Goal: Information Seeking & Learning: Check status

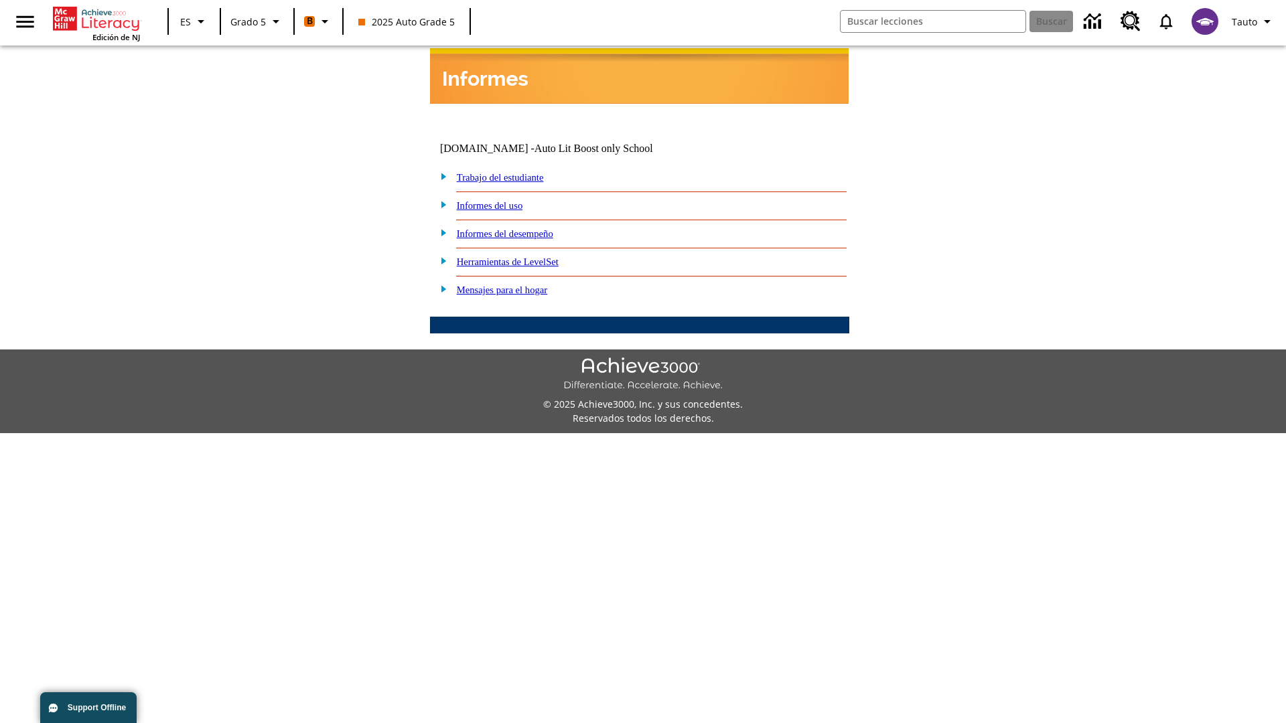
click at [522, 228] on link "Informes del desempeño" at bounding box center [505, 233] width 96 height 11
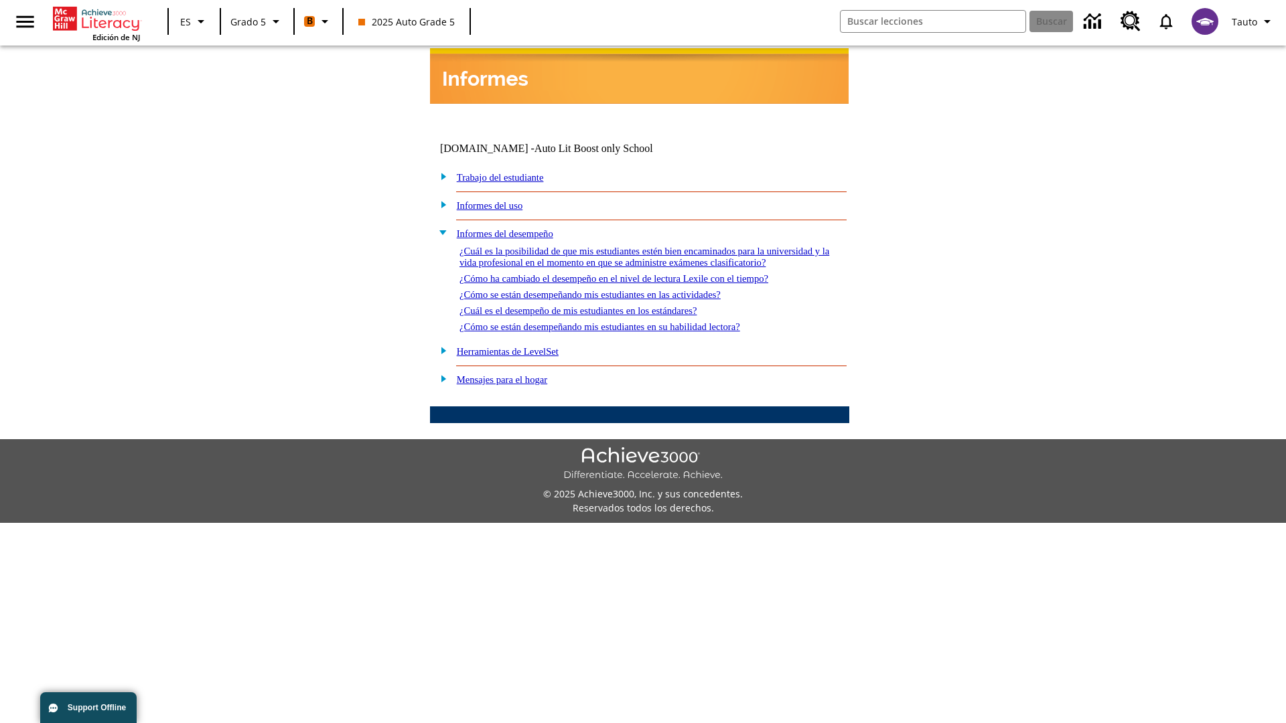
click at [636, 246] on link "¿Cuál es la posibilidad de que mis estudiantes estén bien encaminados para la u…" at bounding box center [644, 257] width 370 height 22
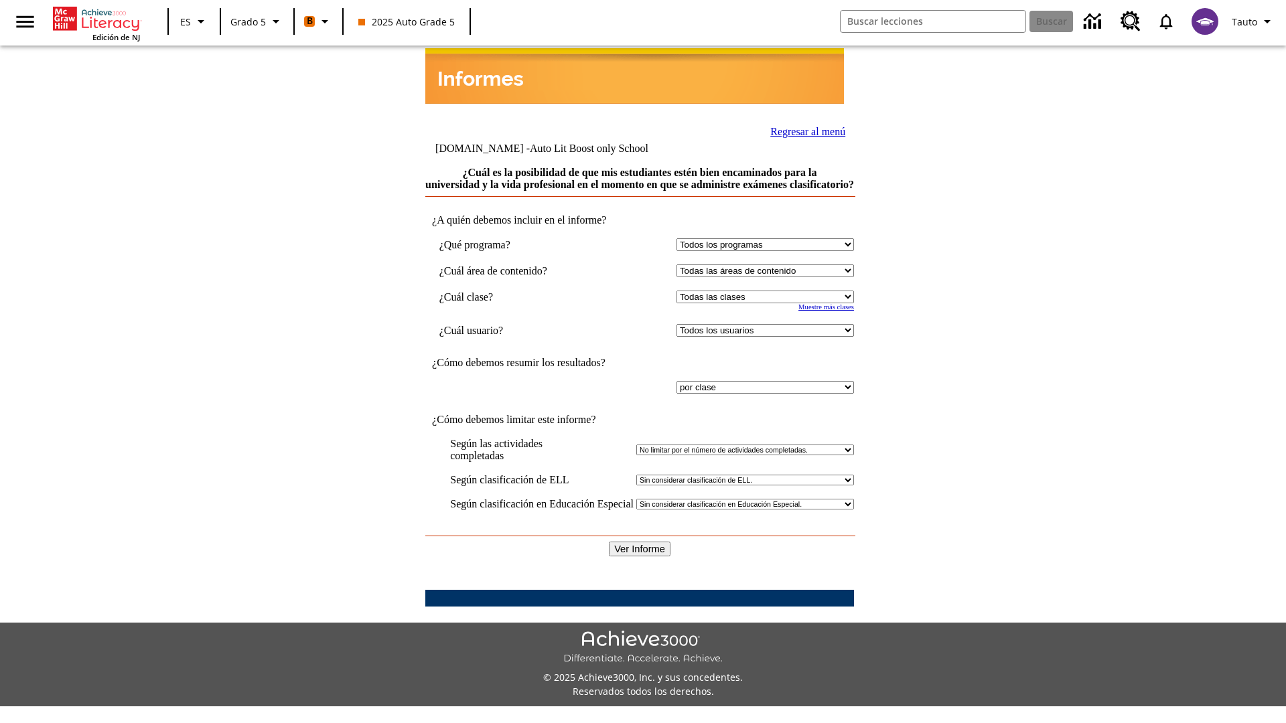
click at [762, 296] on select "Seleccionar una clase: Todas las clases 2025 Auto Grade 5 OL 2025 Auto Grade 6" at bounding box center [765, 297] width 177 height 13
select select "11133131"
